Goal: Task Accomplishment & Management: Manage account settings

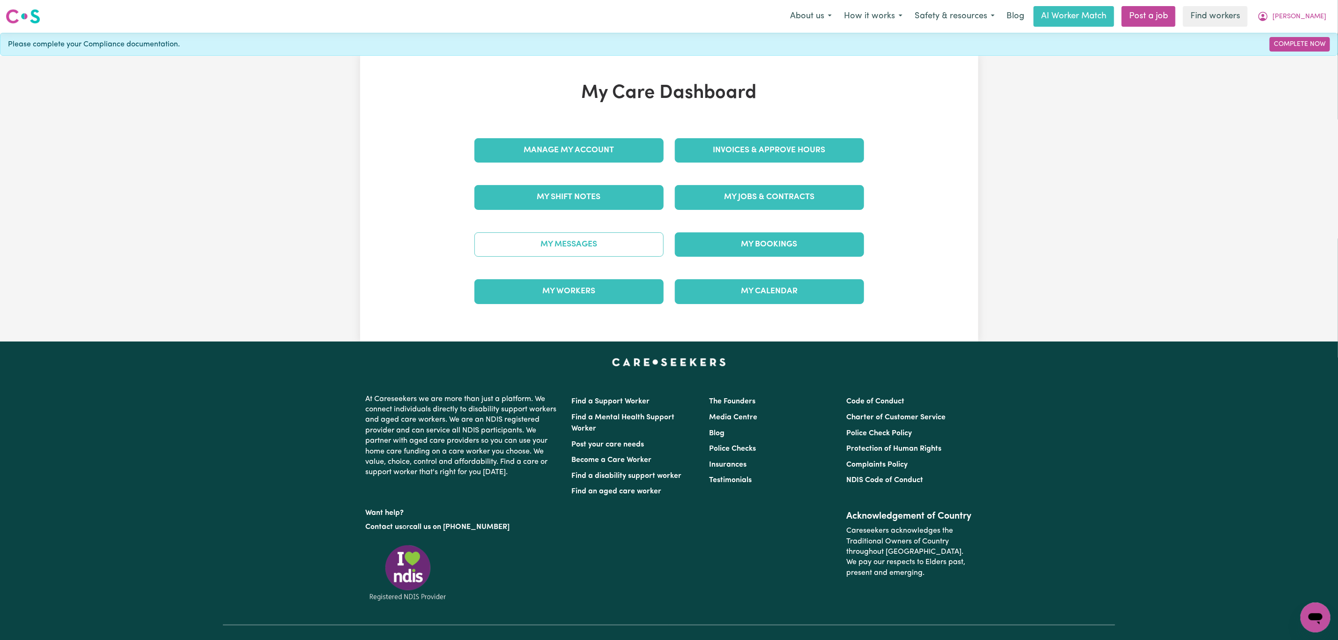
click at [622, 245] on link "My Messages" at bounding box center [568, 244] width 189 height 24
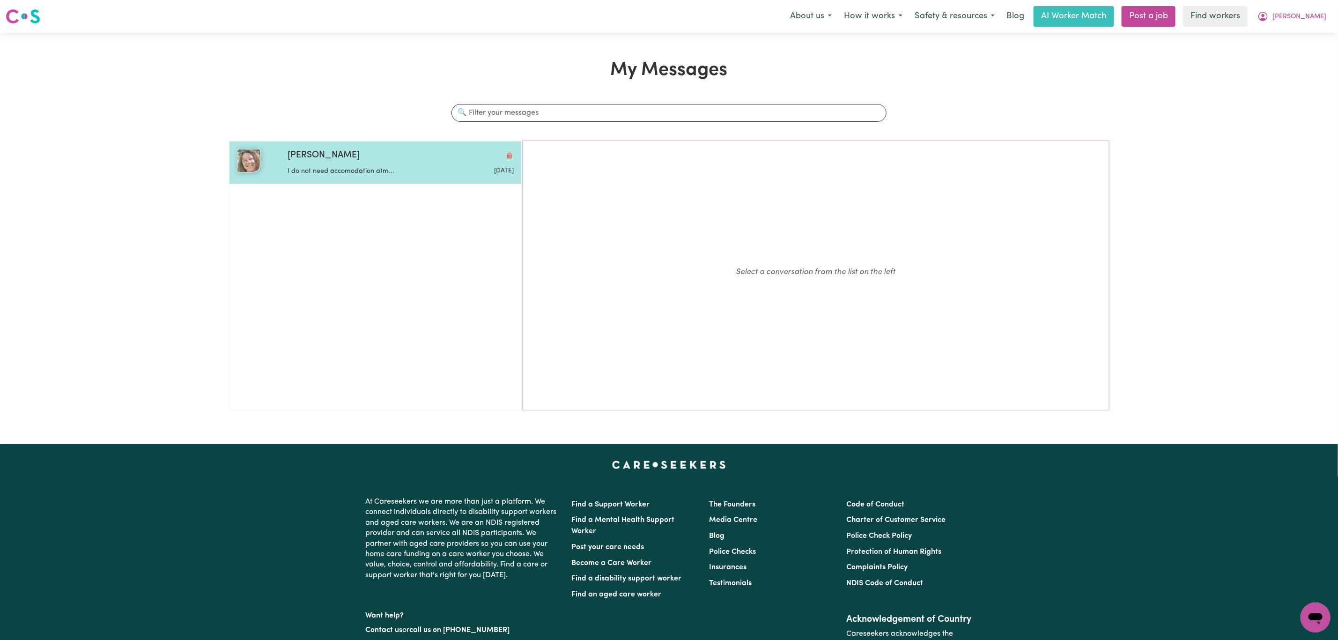
click at [327, 166] on div "I do not need accomodation atm..." at bounding box center [362, 169] width 151 height 14
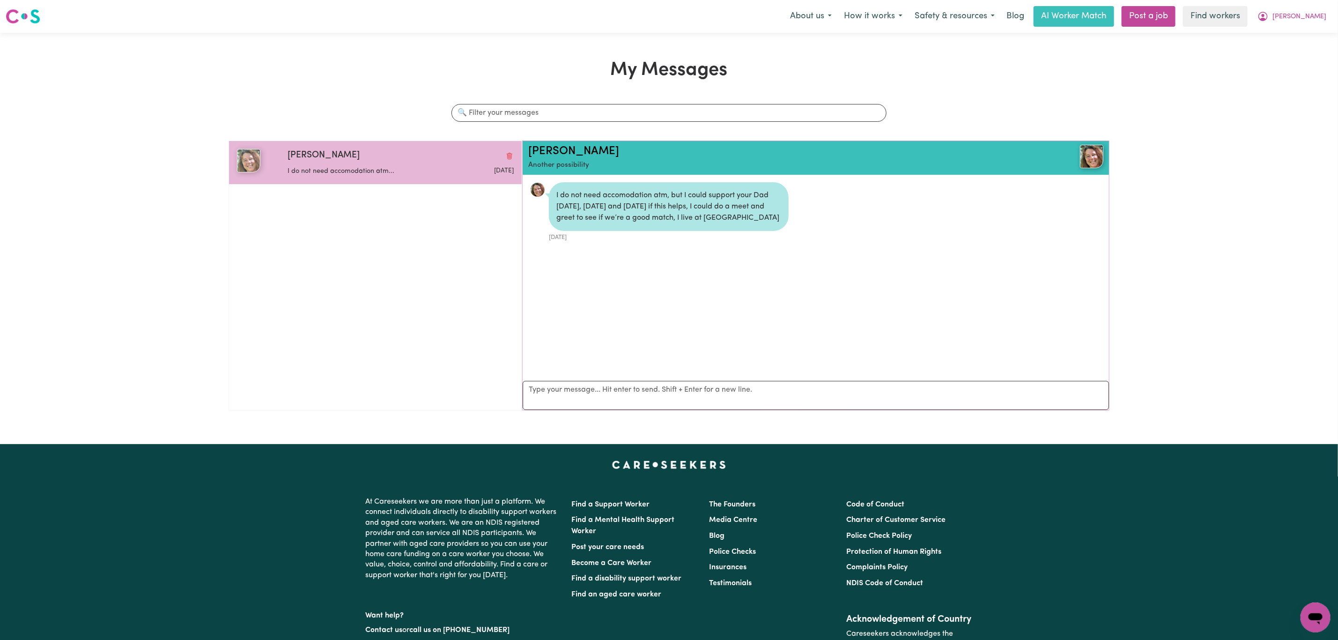
scroll to position [6, 0]
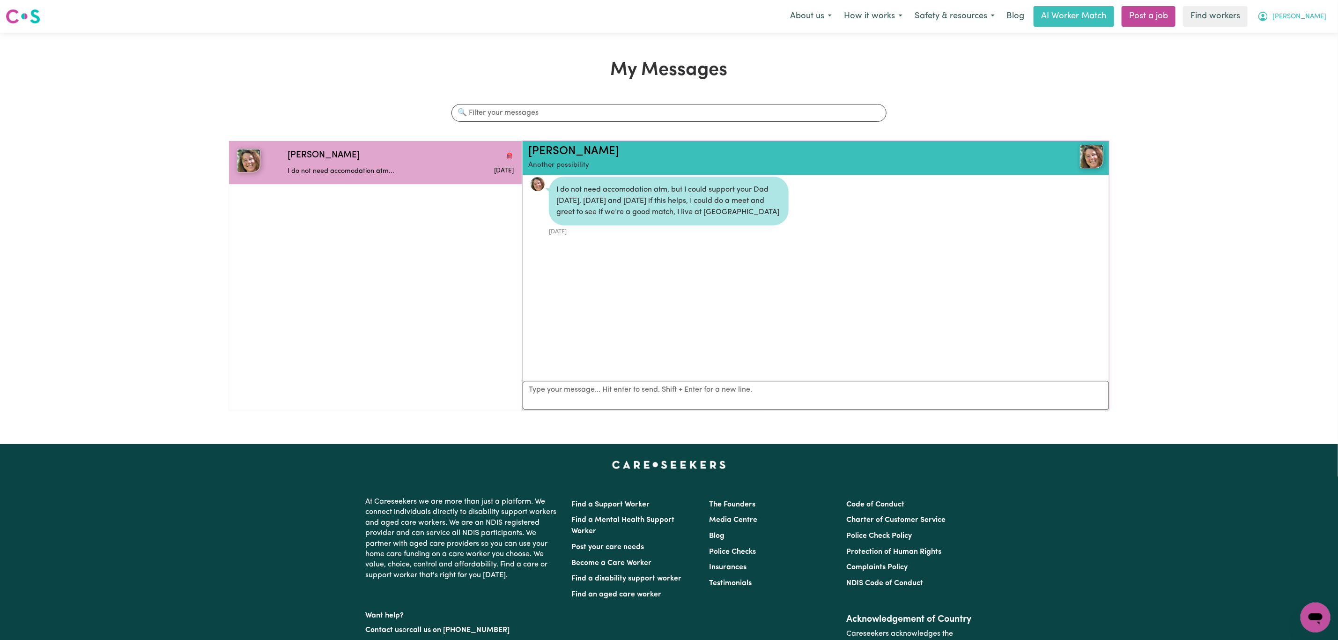
click at [1313, 16] on span "[PERSON_NAME]" at bounding box center [1299, 17] width 54 height 10
click at [1309, 34] on link "My Dashboard" at bounding box center [1295, 37] width 74 height 18
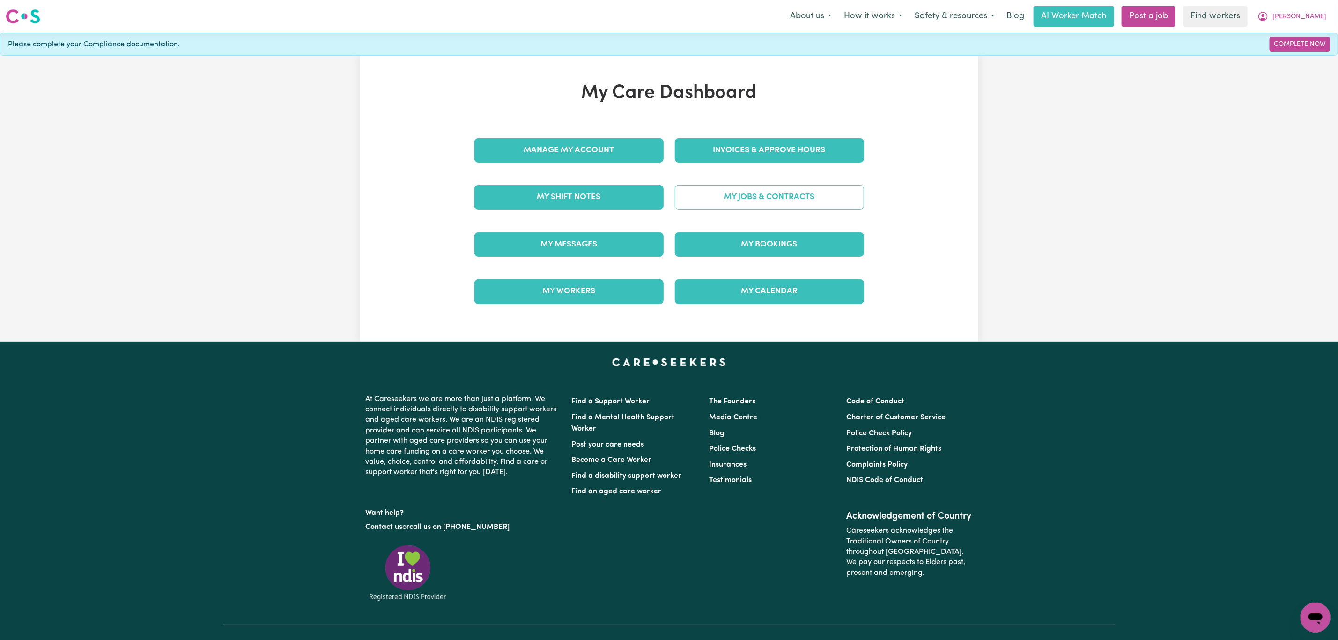
click at [802, 209] on link "My Jobs & Contracts" at bounding box center [769, 197] width 189 height 24
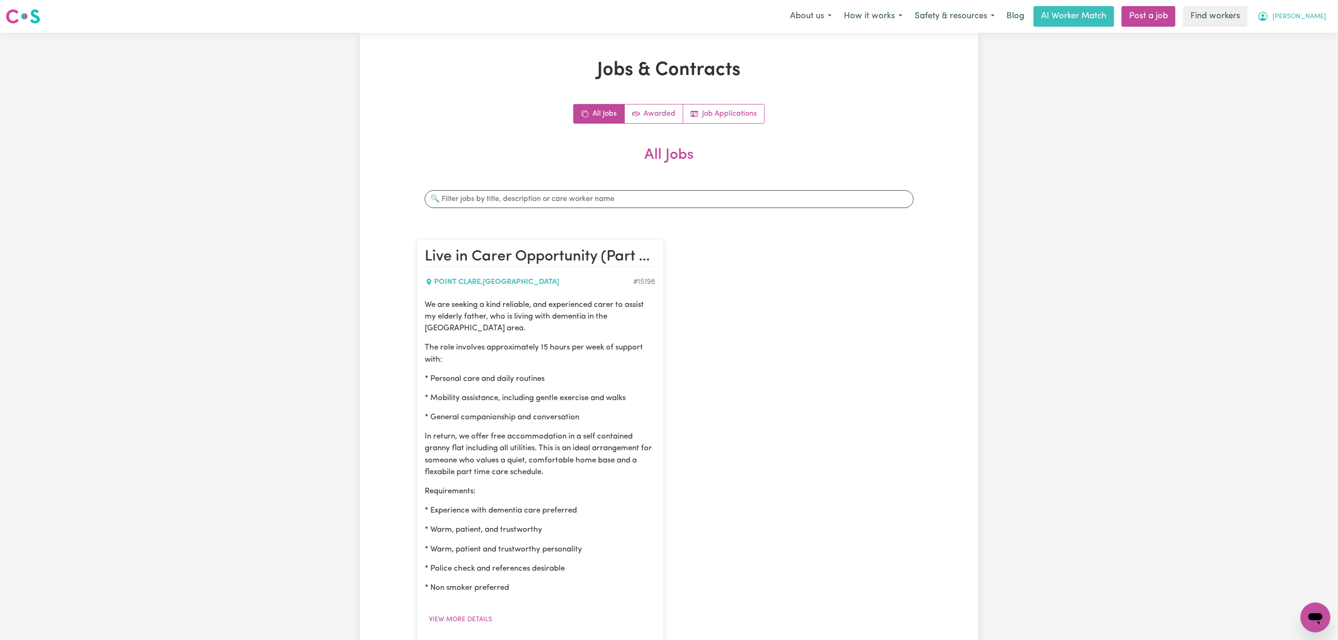
click at [1314, 13] on span "[PERSON_NAME]" at bounding box center [1299, 17] width 54 height 10
click at [1306, 31] on link "My Dashboard" at bounding box center [1295, 37] width 74 height 18
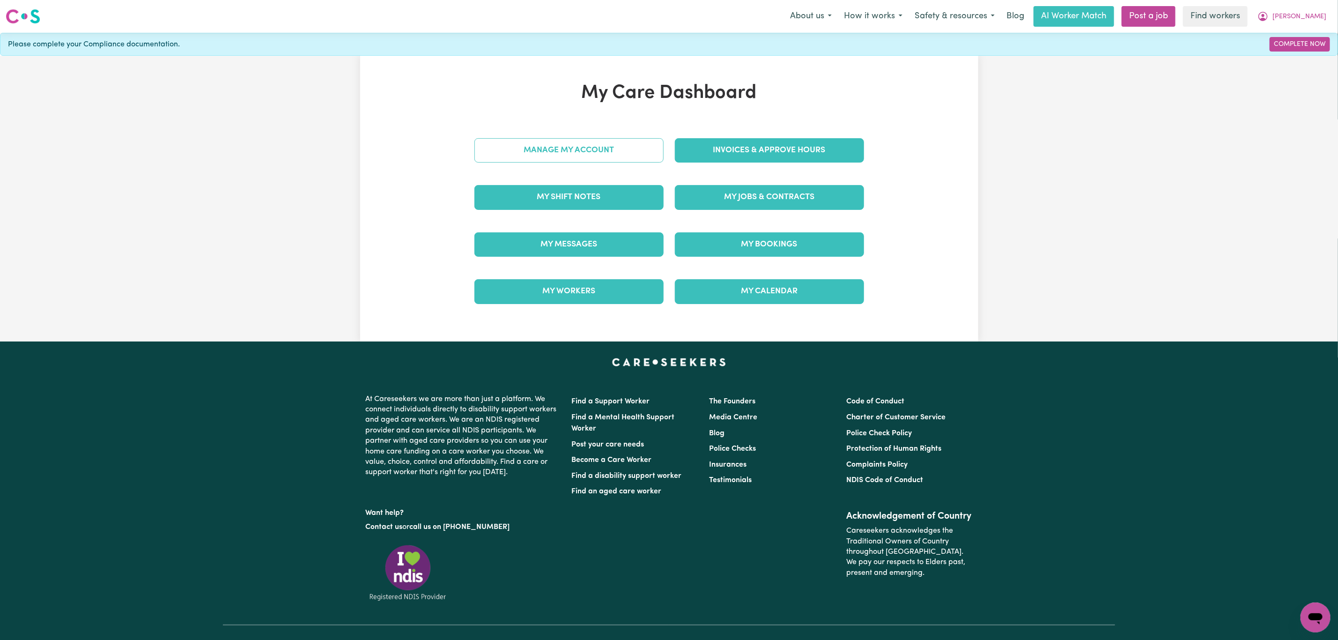
click at [569, 158] on link "Manage My Account" at bounding box center [568, 150] width 189 height 24
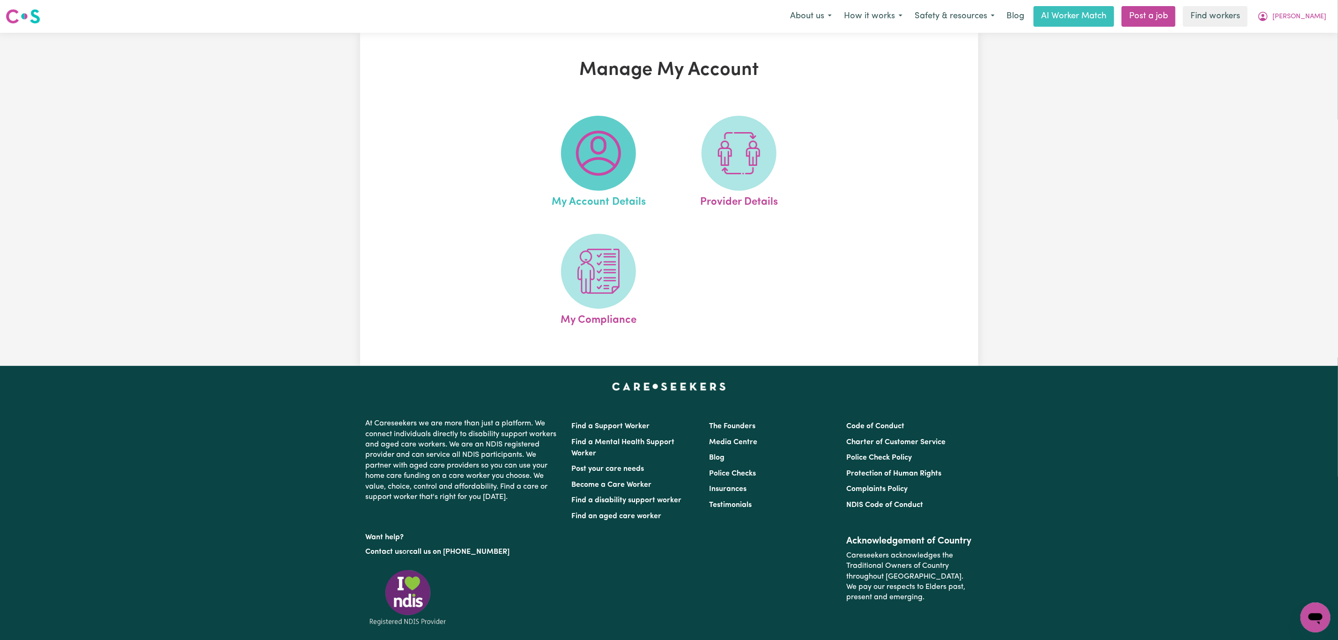
click at [581, 176] on img at bounding box center [598, 153] width 45 height 45
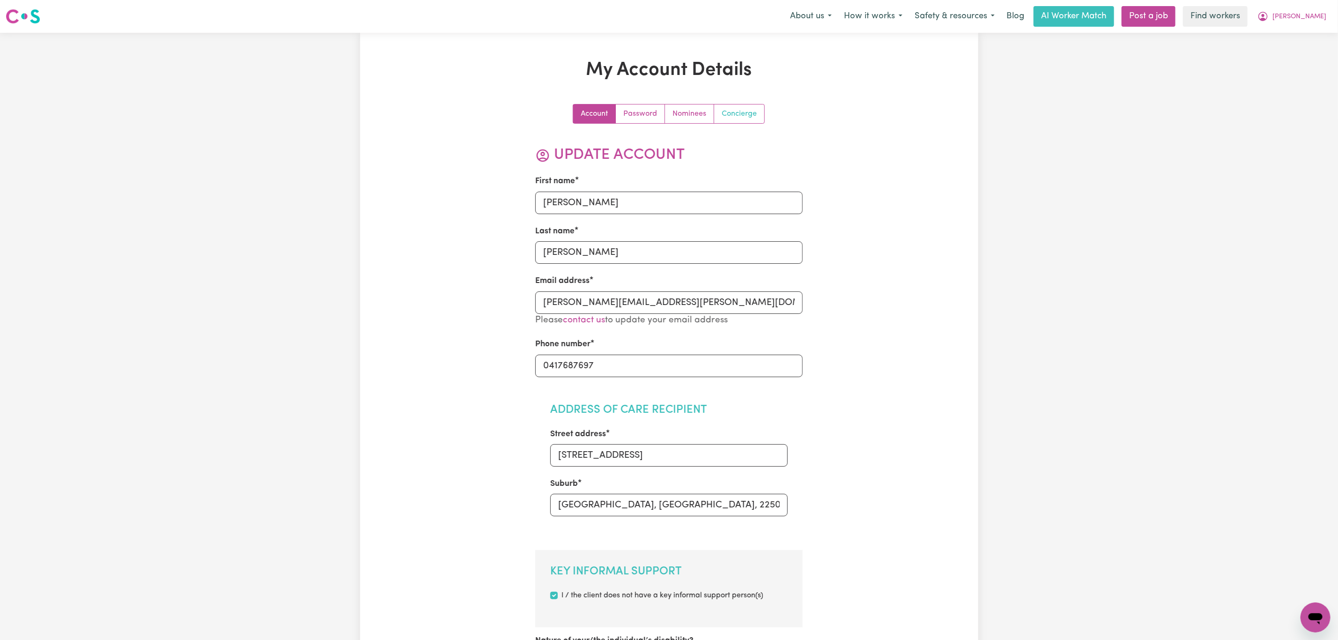
click at [736, 117] on link "Concierge" at bounding box center [739, 113] width 50 height 19
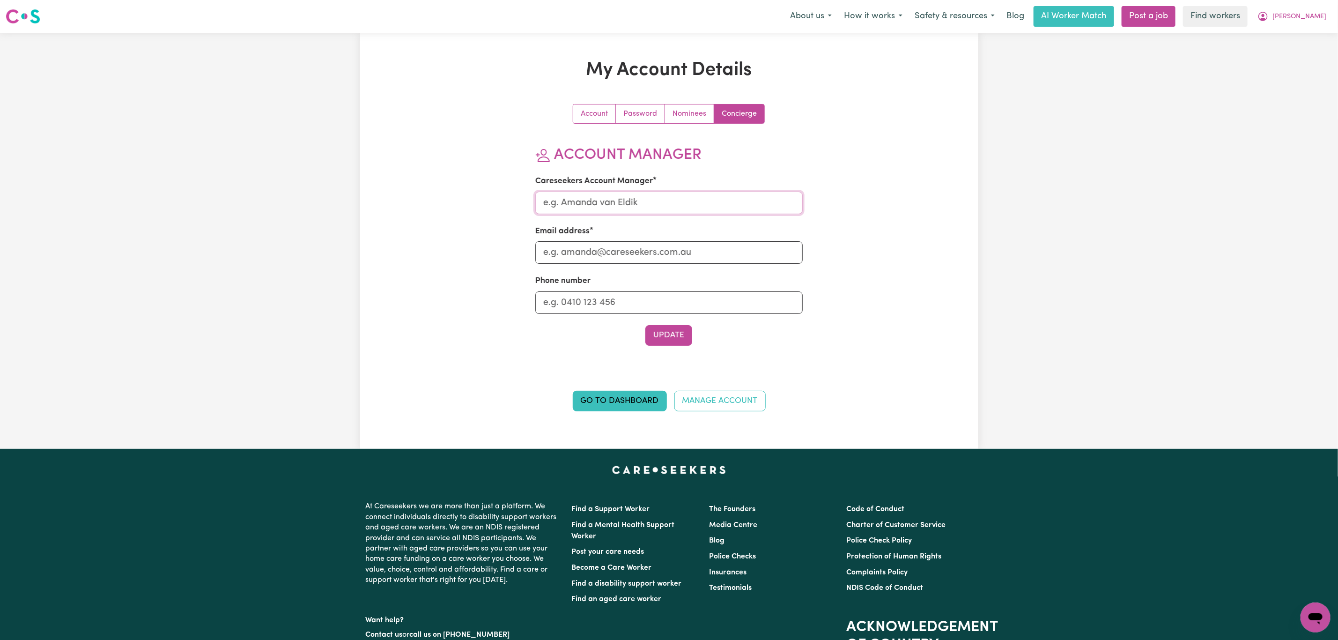
click at [656, 209] on input "Careseekers Account Manager" at bounding box center [668, 202] width 267 height 22
type input "[PERSON_NAME]"
click at [645, 256] on input "Email address" at bounding box center [668, 252] width 267 height 22
type input "[PERSON_NAME][EMAIL_ADDRESS][DOMAIN_NAME]"
click at [659, 324] on section "Account Manager Careseekers Account Manager [PERSON_NAME] Email address [PERSON…" at bounding box center [668, 245] width 267 height 199
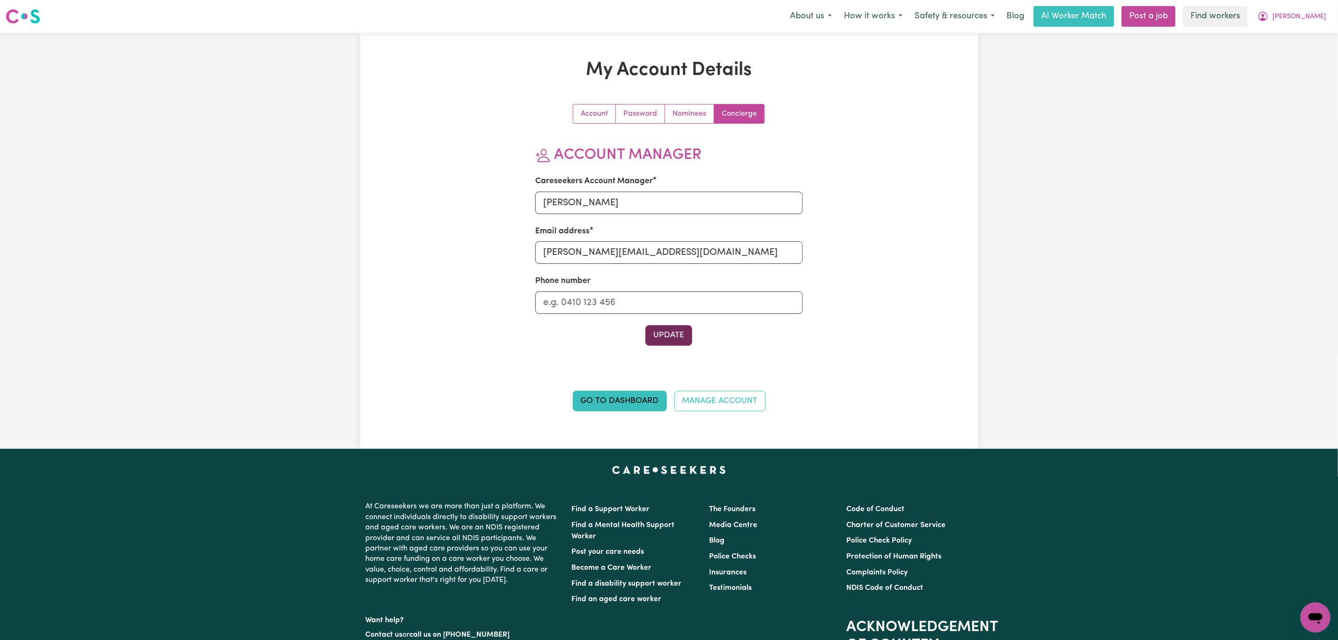
click at [659, 340] on button "Update" at bounding box center [668, 335] width 47 height 21
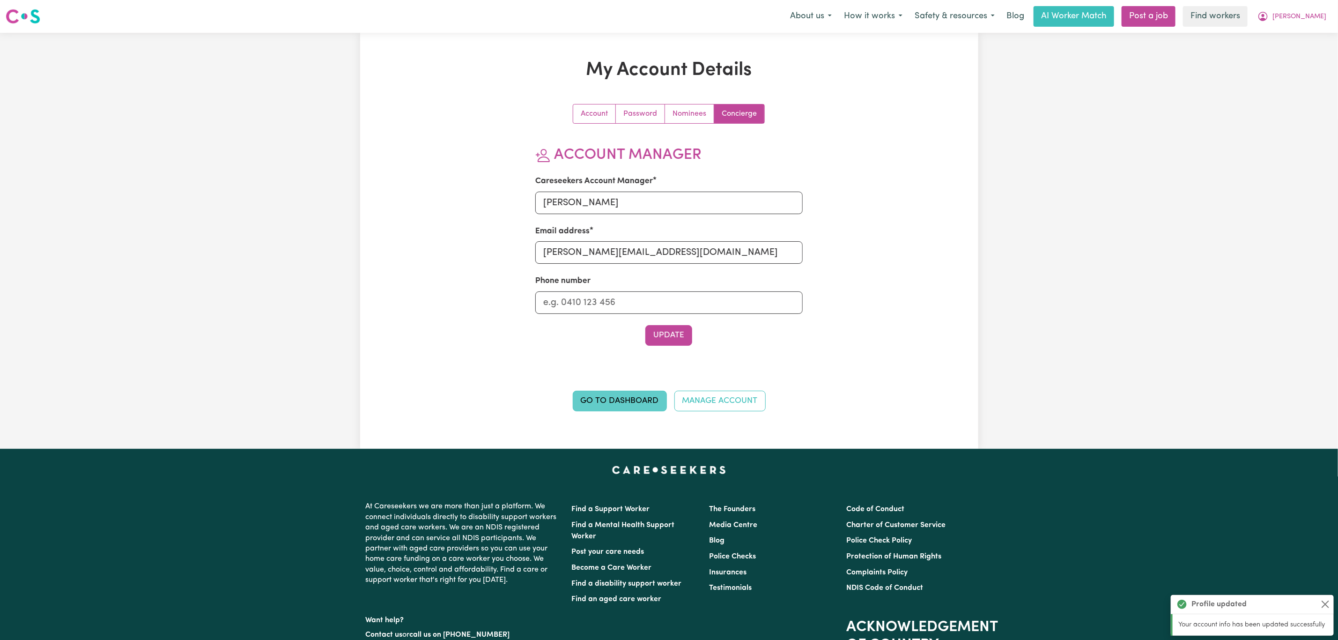
click at [615, 405] on link "Go to Dashboard" at bounding box center [620, 400] width 94 height 21
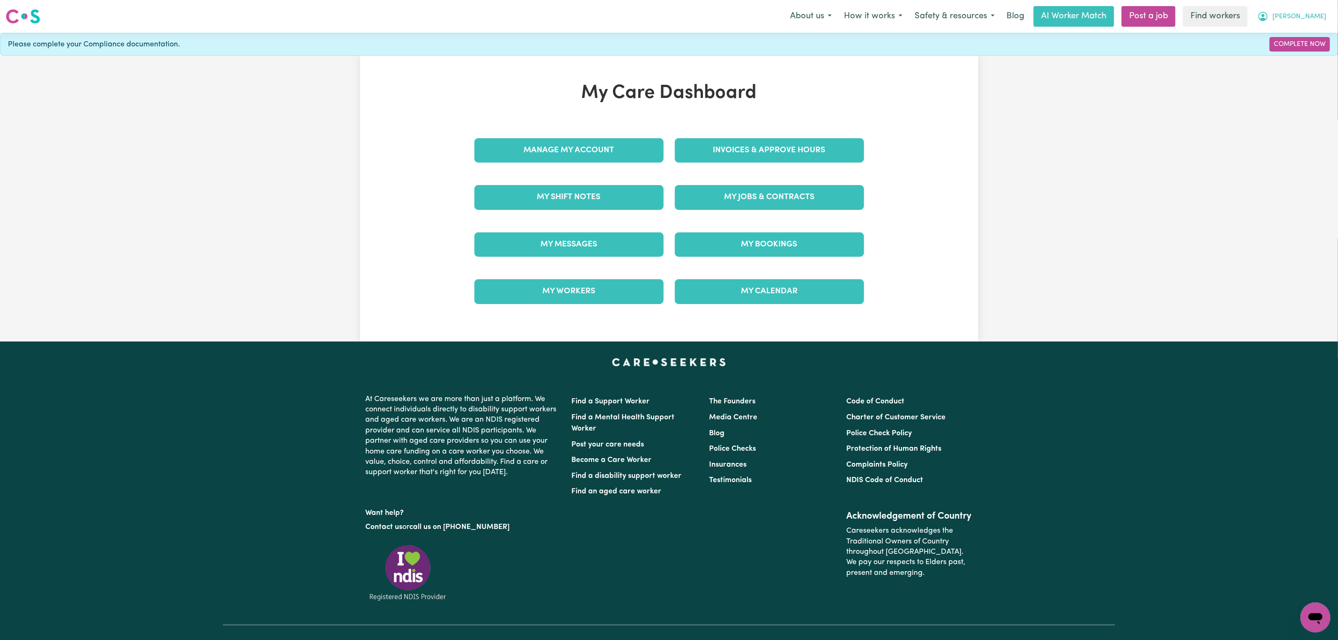
drag, startPoint x: 1315, startPoint y: 15, endPoint x: 1311, endPoint y: 24, distance: 10.1
click at [1315, 15] on span "[PERSON_NAME]" at bounding box center [1299, 17] width 54 height 10
click at [1296, 53] on link "Logout" at bounding box center [1295, 54] width 74 height 18
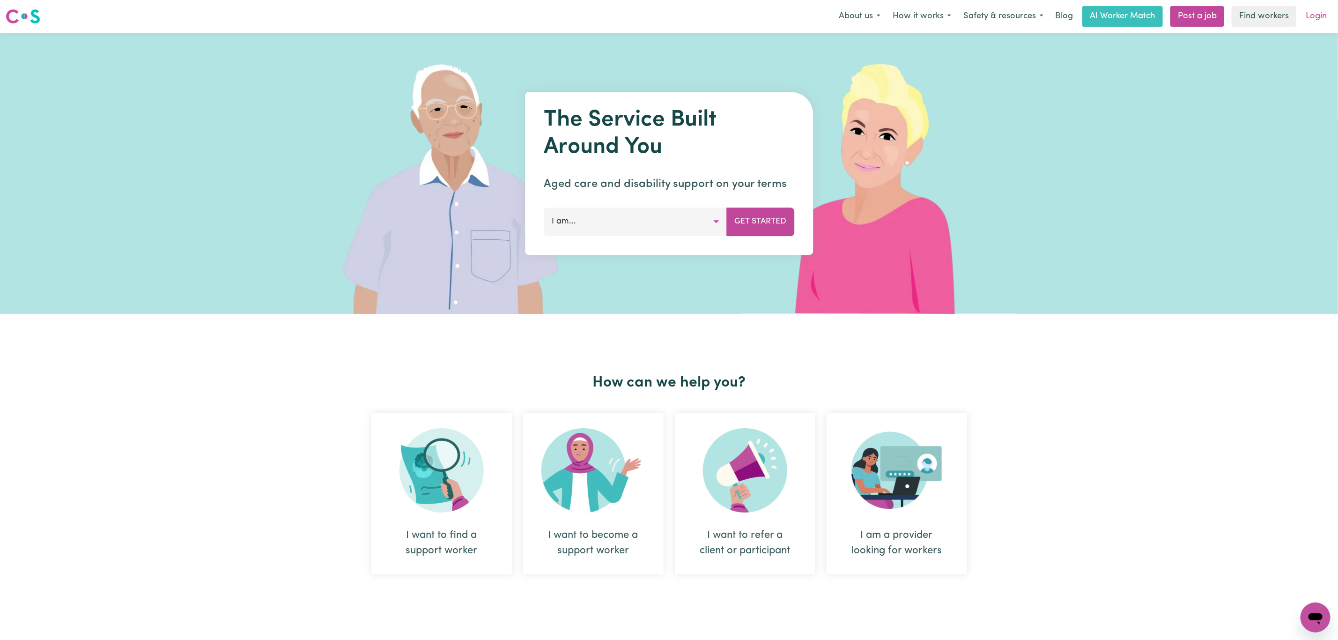
click at [1306, 23] on link "Login" at bounding box center [1316, 16] width 32 height 21
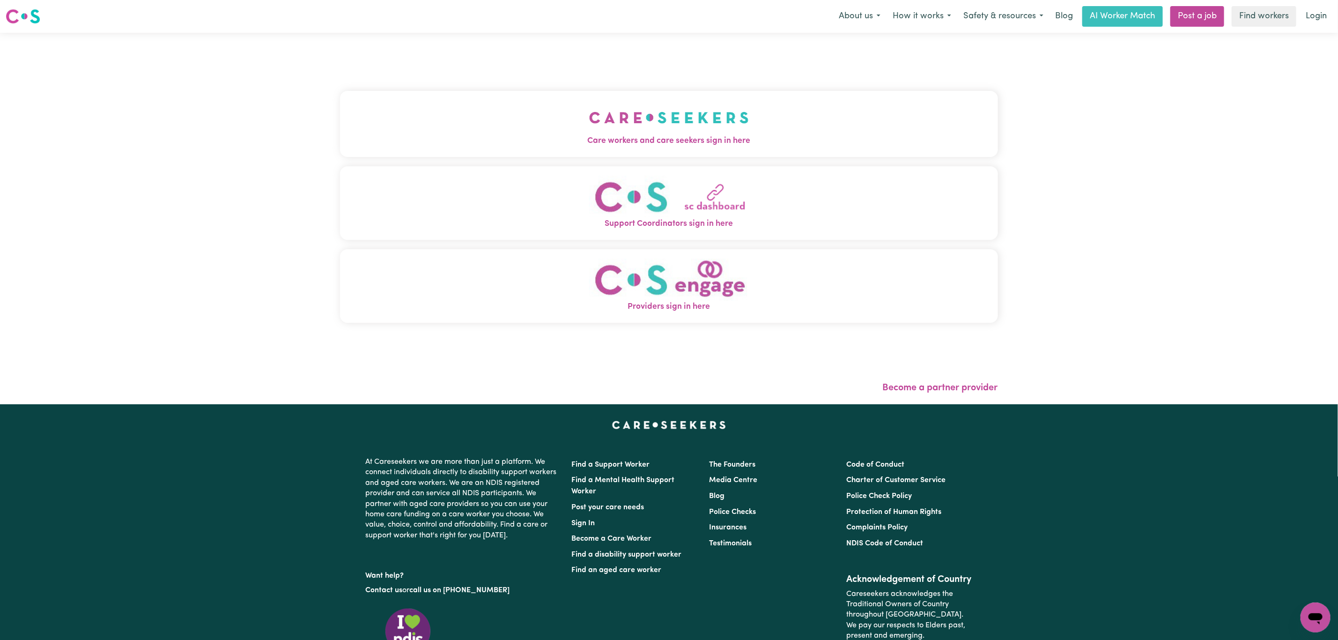
click at [621, 176] on button "Support Coordinators sign in here" at bounding box center [669, 203] width 658 height 74
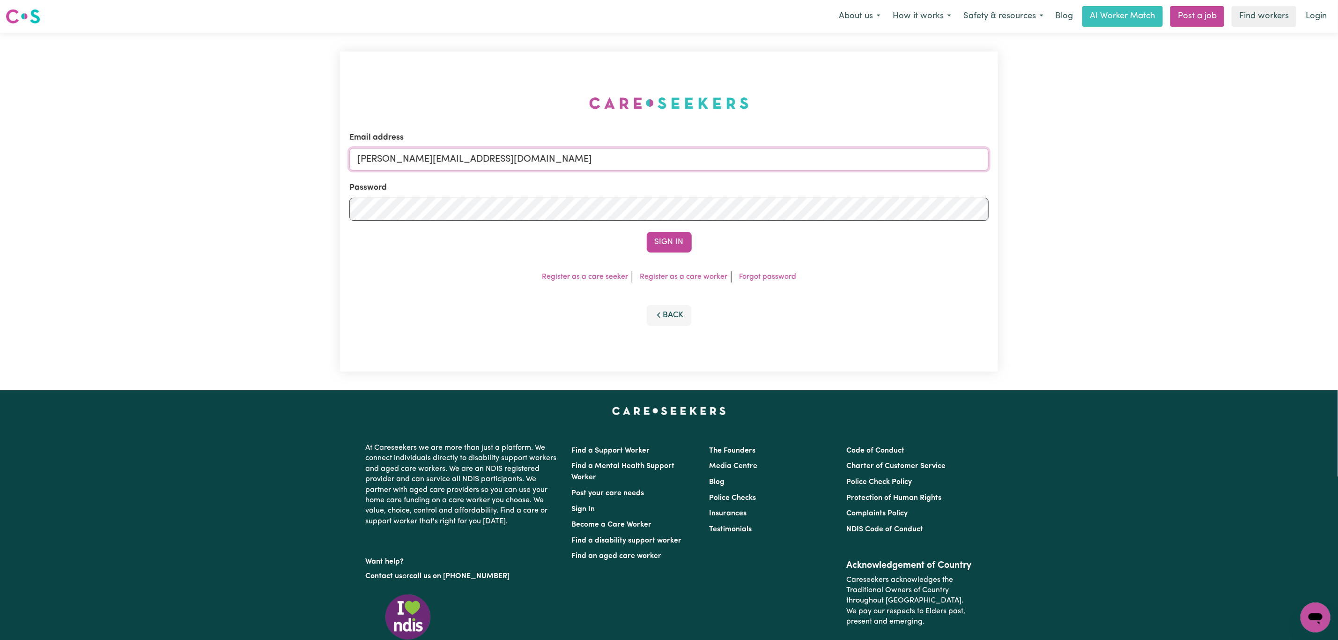
drag, startPoint x: 503, startPoint y: 155, endPoint x: 506, endPoint y: 167, distance: 12.4
click at [503, 155] on input "[PERSON_NAME][EMAIL_ADDRESS][DOMAIN_NAME]" at bounding box center [668, 159] width 639 height 22
drag, startPoint x: 410, startPoint y: 162, endPoint x: 698, endPoint y: 161, distance: 287.9
click at [696, 159] on input "[EMAIL_ADDRESS][PERSON_NAME][DOMAIN_NAME]" at bounding box center [668, 159] width 639 height 22
type input "[EMAIL_ADDRESS][DOMAIN_NAME]"
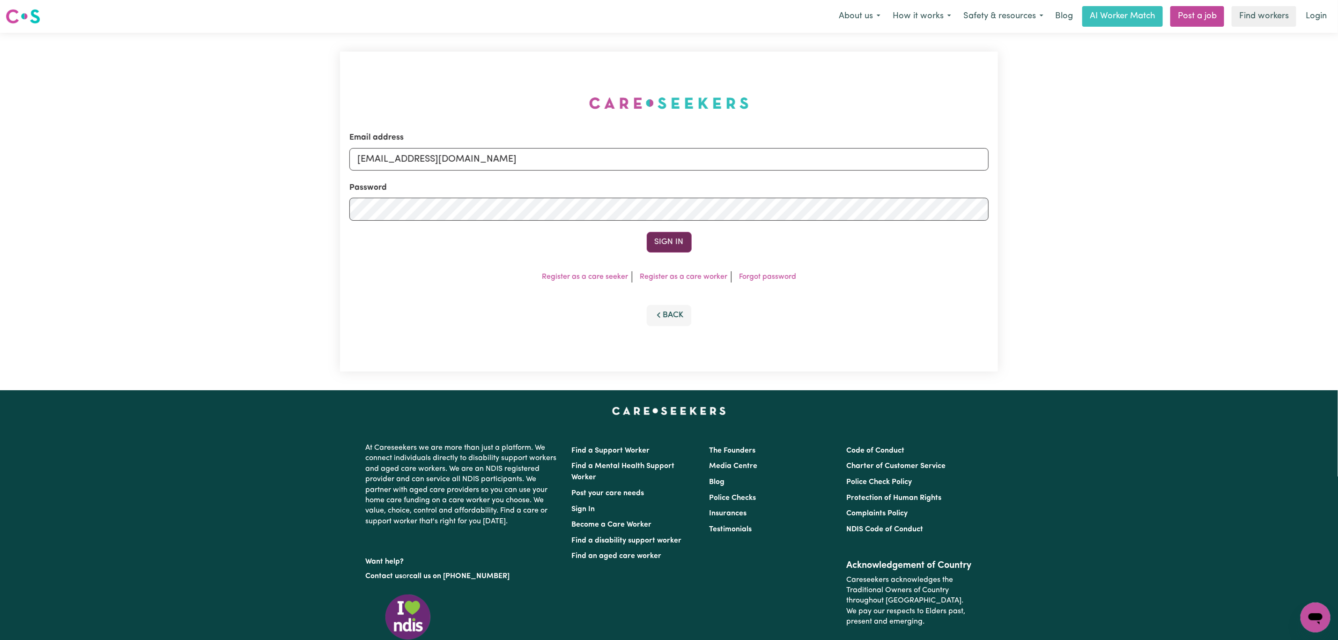
click at [686, 233] on button "Sign In" at bounding box center [669, 242] width 45 height 21
